Goal: Transaction & Acquisition: Purchase product/service

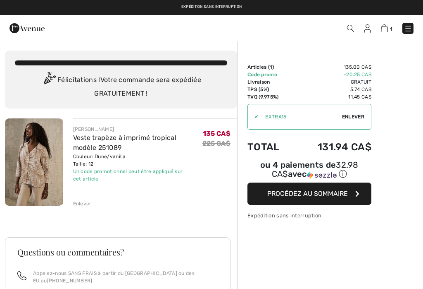
click at [392, 26] on span "1" at bounding box center [391, 29] width 2 height 6
click at [368, 26] on img at bounding box center [367, 28] width 7 height 8
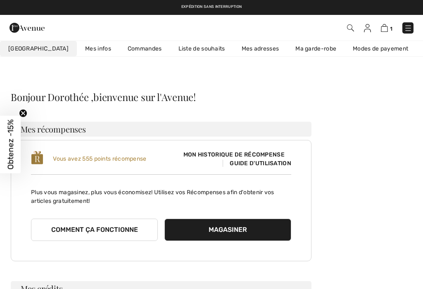
click at [193, 48] on link "Liste de souhaits" at bounding box center [201, 48] width 63 height 15
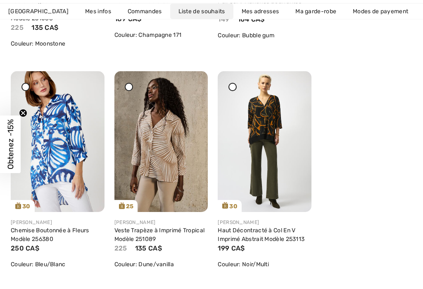
scroll to position [552, 0]
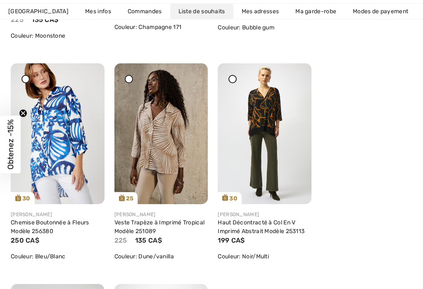
click at [380, 227] on div "Liste de souhaits Sélectionner tous Supprimer la sélection 11 articles Date ajo…" at bounding box center [212, 129] width 404 height 1182
click at [201, 159] on img at bounding box center [162, 133] width 94 height 141
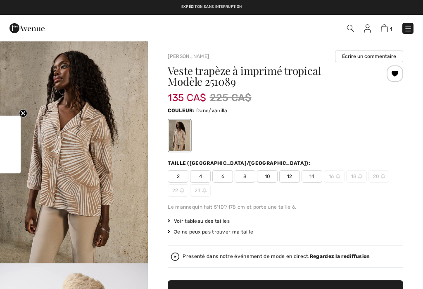
checkbox input "true"
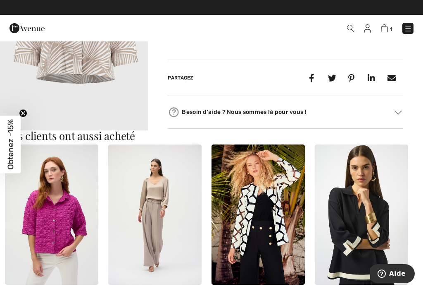
scroll to position [450, 0]
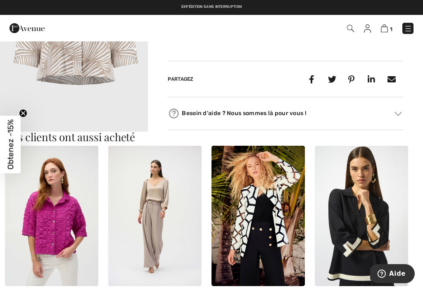
click at [330, 177] on img at bounding box center [361, 216] width 93 height 140
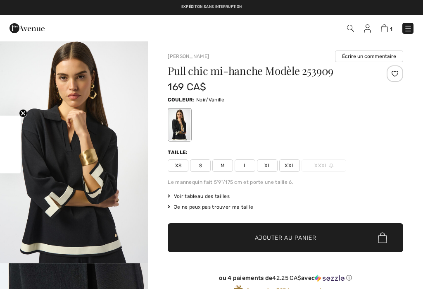
checkbox input "true"
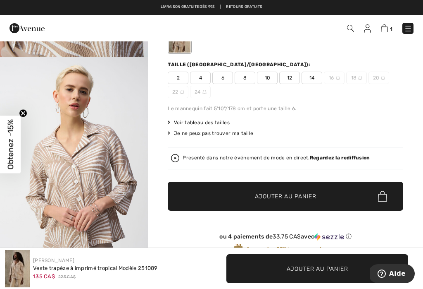
scroll to position [93, 0]
